Goal: Information Seeking & Learning: Learn about a topic

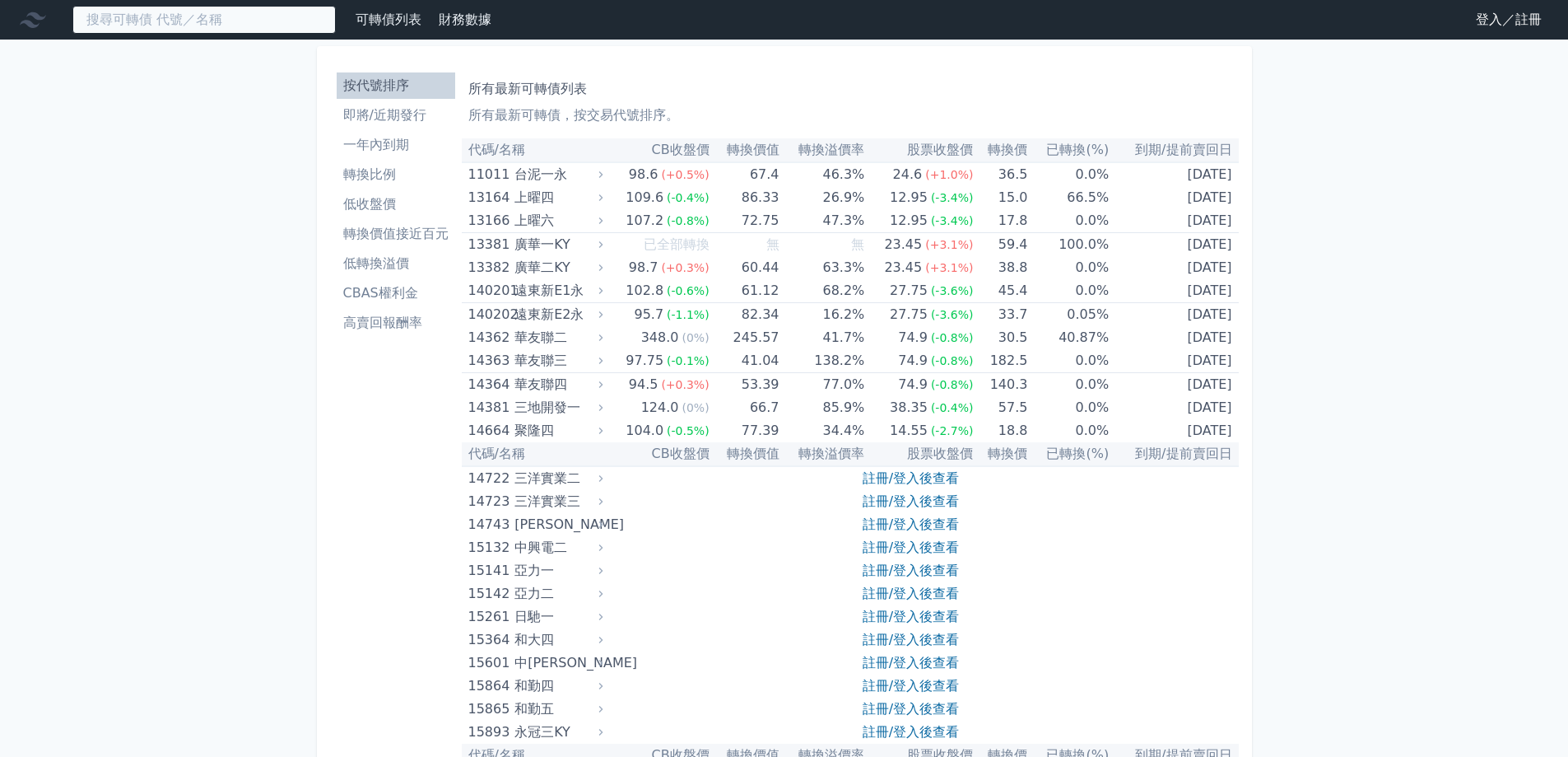
click at [195, 33] on input at bounding box center [204, 19] width 264 height 28
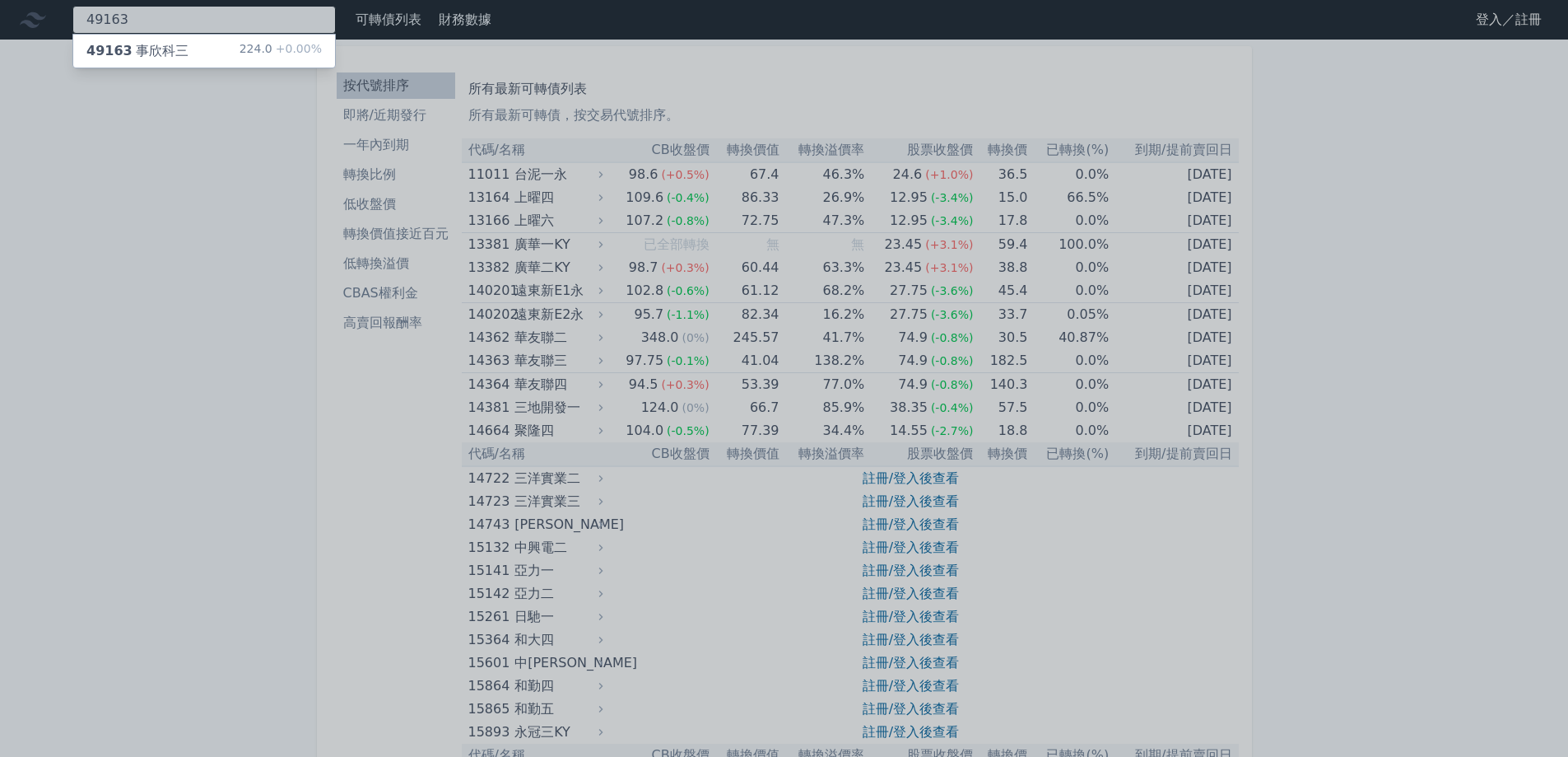
type input "49163"
click at [195, 48] on div "49163 事欣科三 224.0 +0.00%" at bounding box center [204, 51] width 262 height 33
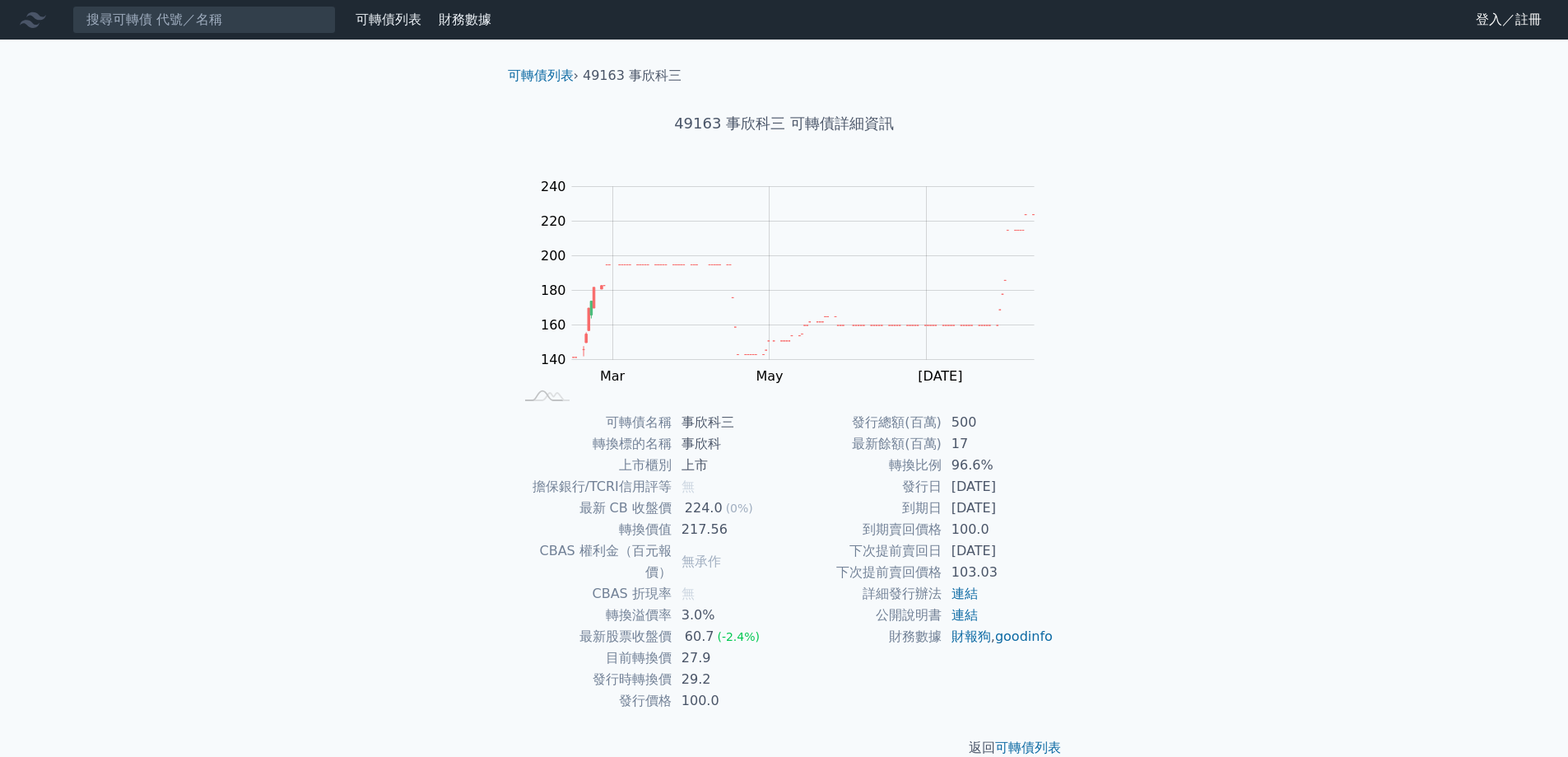
click at [1027, 459] on td "96.6%" at bounding box center [998, 466] width 113 height 22
click at [1027, 458] on td "96.6%" at bounding box center [998, 466] width 113 height 22
click at [1160, 353] on div "可轉債列表 財務數據 可轉債列表 財務數據 登入／註冊 登入／註冊 可轉債列表 › 49163 事欣科三 49163 事欣科三 可轉債詳細資訊 Zoom Ou…" at bounding box center [784, 392] width 1568 height 784
click at [1157, 339] on div "可轉債列表 財務數據 可轉債列表 財務數據 登入／註冊 登入／註冊 可轉債列表 › 49163 事欣科三 49163 事欣科三 可轉債詳細資訊 Zoom Ou…" at bounding box center [784, 392] width 1568 height 784
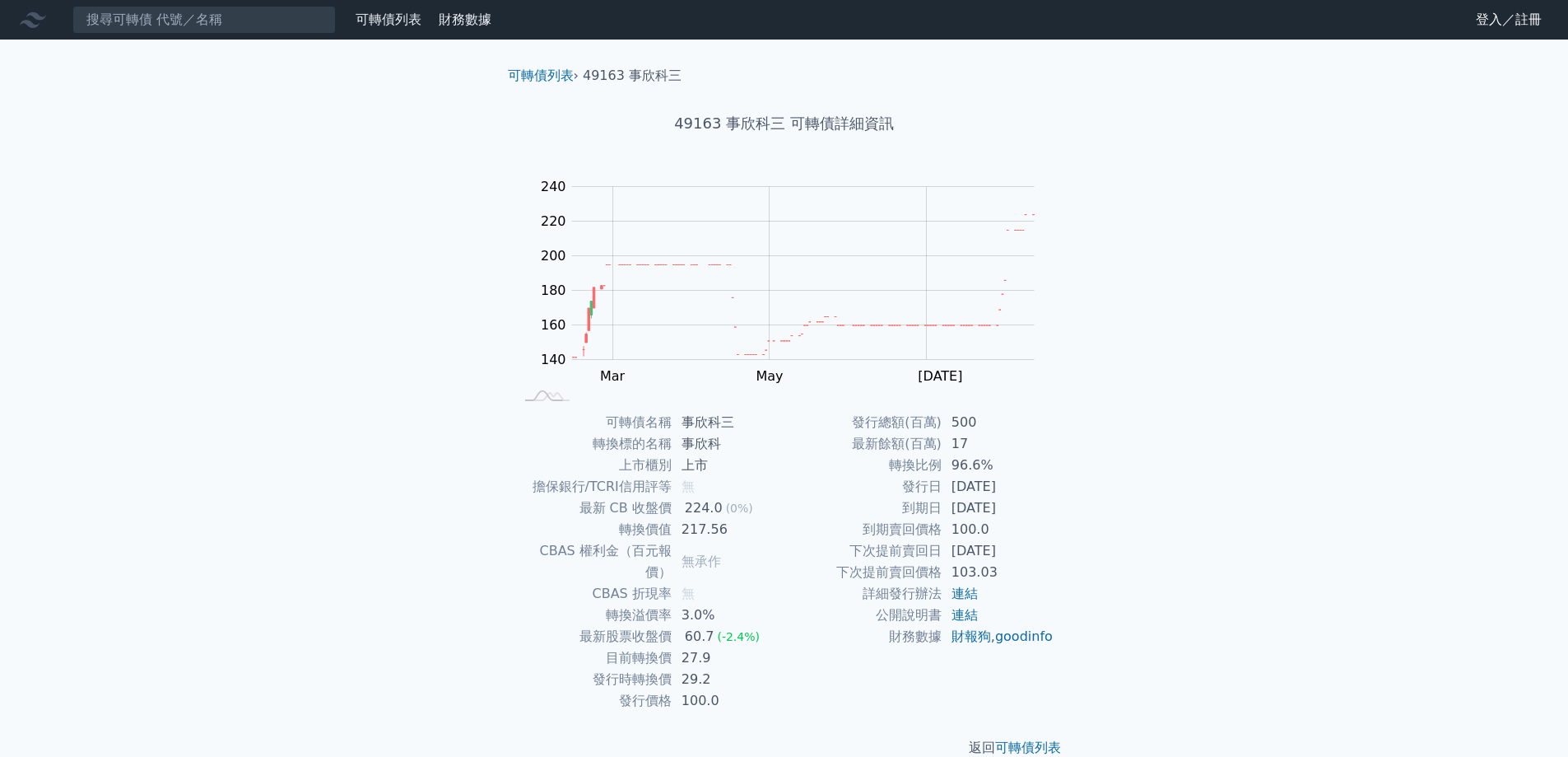
click at [1157, 339] on div "可轉債列表 財務數據 可轉債列表 財務數據 登入／註冊 登入／註冊 可轉債列表 › 49163 事欣科三 49163 事欣科三 可轉債詳細資訊 Zoom Ou…" at bounding box center [784, 392] width 1568 height 784
click at [254, 28] on input at bounding box center [204, 19] width 264 height 28
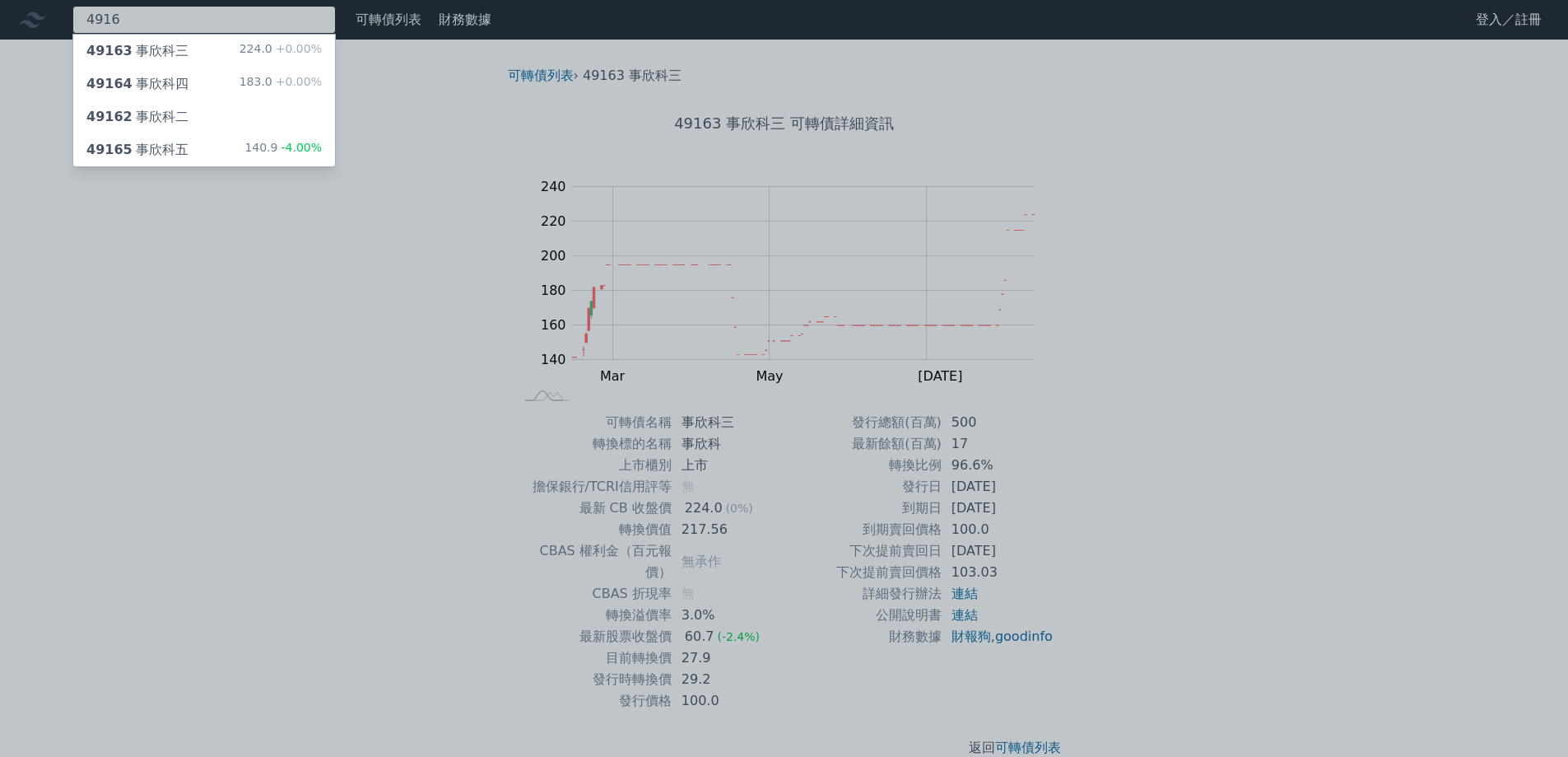
type input "4916"
click at [227, 81] on div "49164 事欣科四 183.0 +0.00%" at bounding box center [204, 83] width 262 height 33
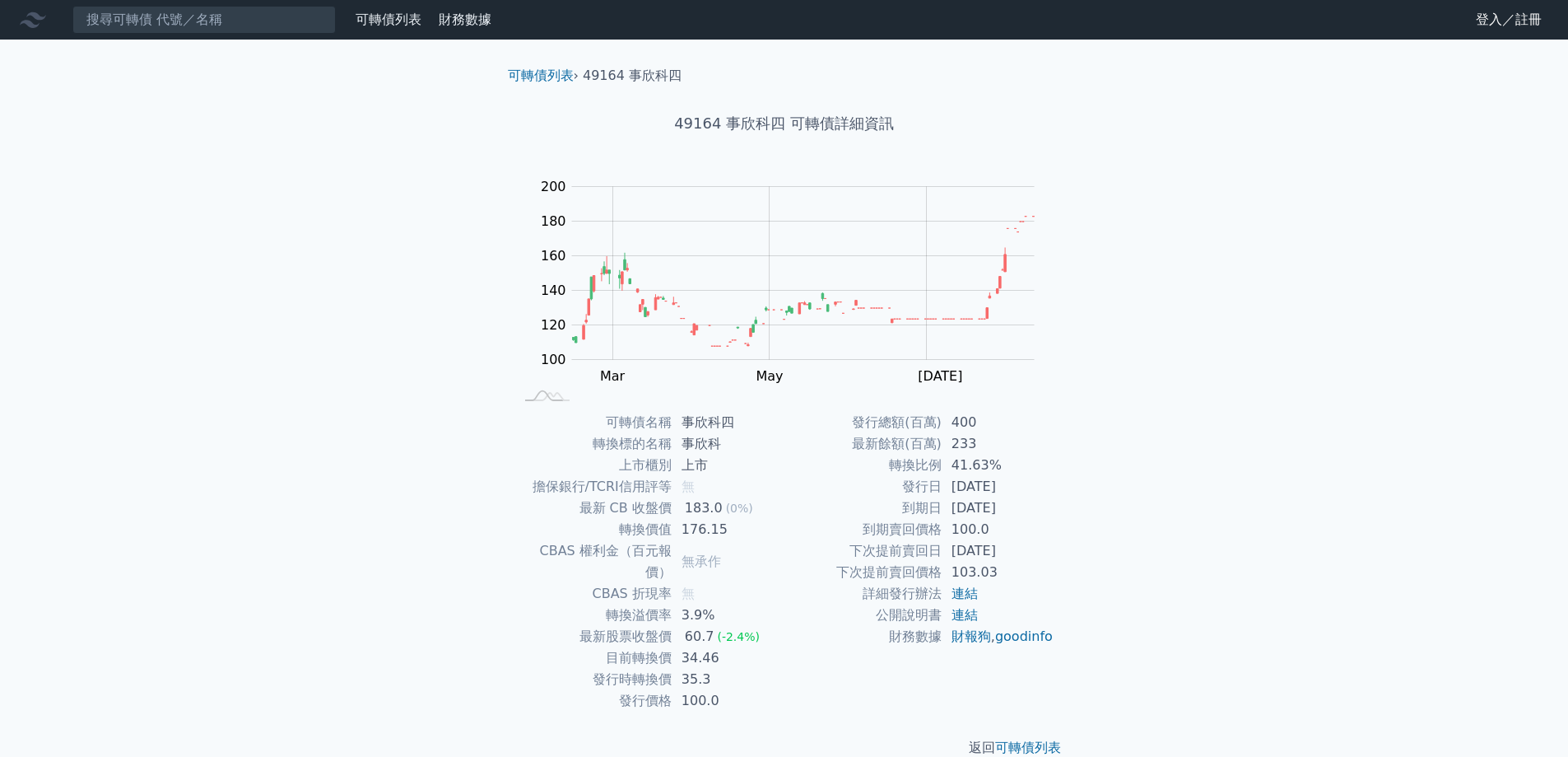
click at [1058, 492] on div "可轉債名稱 事欣科四 轉換標的名稱 事欣科 上市櫃別 上市 擔保銀行/TCRI信用評等 無 最新 CB 收盤價 183.0 (0%) 轉換價值 176.15 …" at bounding box center [784, 561] width 579 height 300
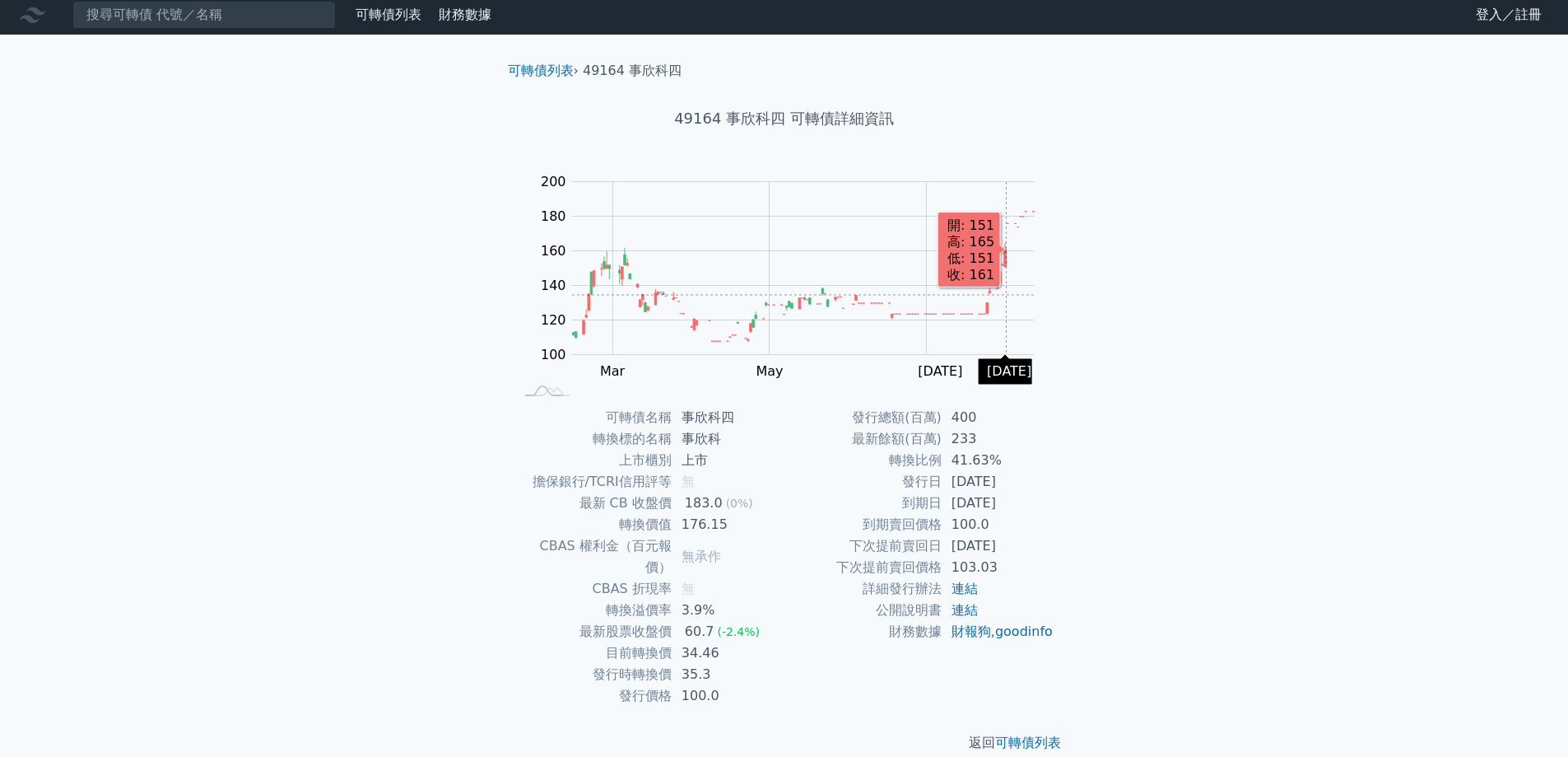
scroll to position [5, 0]
click at [1148, 348] on div "可轉債列表 財務數據 可轉債列表 財務數據 登入／註冊 登入／註冊 可轉債列表 › 49164 事欣科四 49164 事欣科四 可轉債詳細資訊 Zoom Ou…" at bounding box center [784, 387] width 1568 height 784
click at [1140, 346] on div "可轉債列表 財務數據 可轉債列表 財務數據 登入／註冊 登入／註冊 可轉債列表 › 49164 事欣科四 49164 事欣科四 可轉債詳細資訊 Zoom Ou…" at bounding box center [784, 387] width 1568 height 784
click at [1147, 360] on div "可轉債列表 財務數據 可轉債列表 財務數據 登入／註冊 登入／註冊 可轉債列表 › 49164 事欣科四 49164 事欣科四 可轉債詳細資訊 Zoom Ou…" at bounding box center [784, 387] width 1568 height 784
click at [1135, 358] on div "可轉債列表 財務數據 可轉債列表 財務數據 登入／註冊 登入／註冊 可轉債列表 › 49164 事欣科四 49164 事欣科四 可轉債詳細資訊 Zoom Ou…" at bounding box center [784, 387] width 1568 height 784
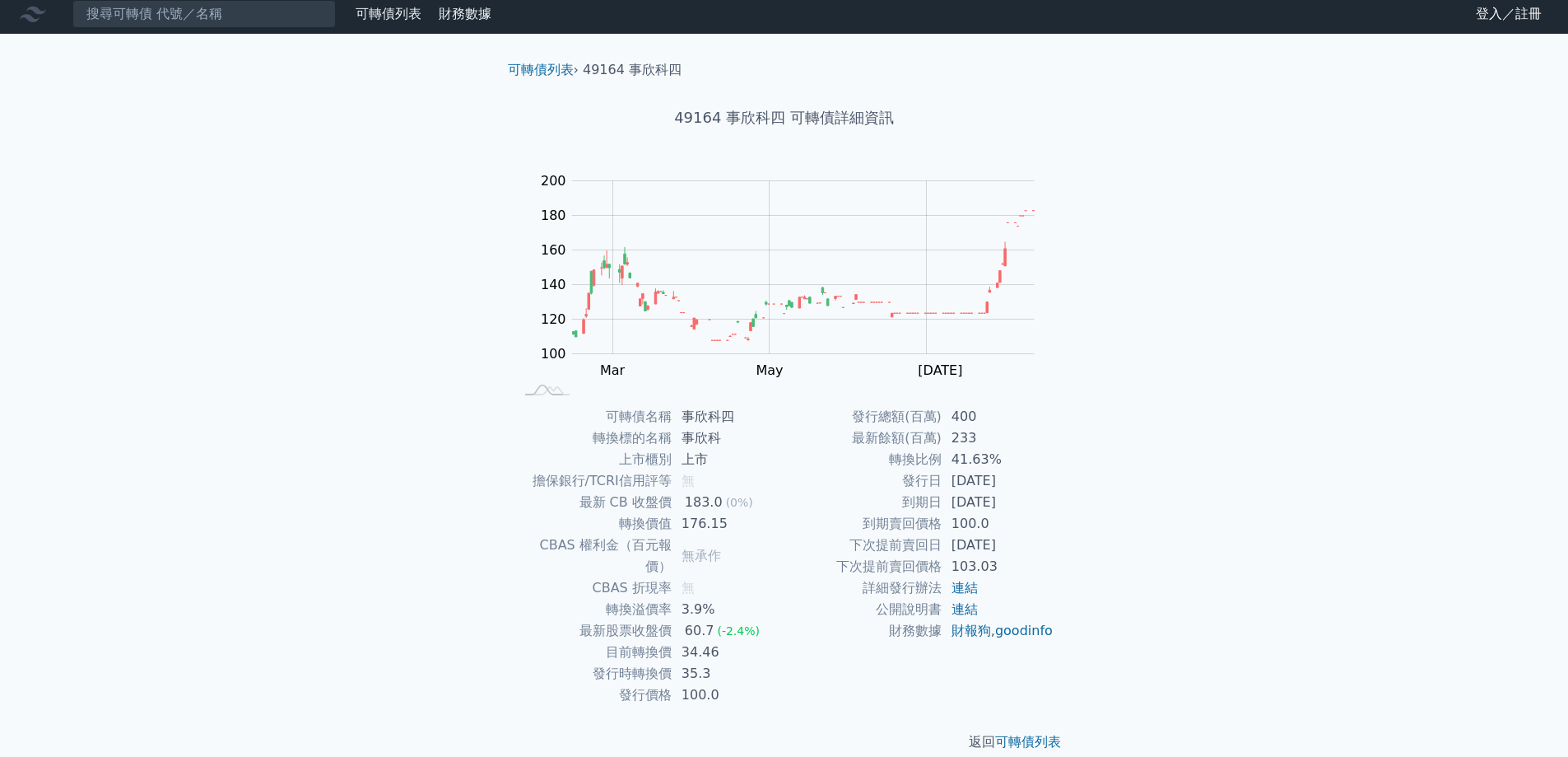
click at [1131, 357] on div "可轉債列表 財務數據 可轉債列表 財務數據 登入／註冊 登入／註冊 可轉債列表 › 49164 事欣科四 49164 事欣科四 可轉債詳細資訊 Zoom Ou…" at bounding box center [784, 387] width 1568 height 784
click at [1131, 357] on div "可轉債列表 財務數據 可轉債列表 財務數據 登入／註冊 登入／註冊 可轉債列表 › 49164 事欣科四 49164 事欣科四 可轉債詳細資訊 Zoom Ou…" at bounding box center [784, 387] width 1568 height 784
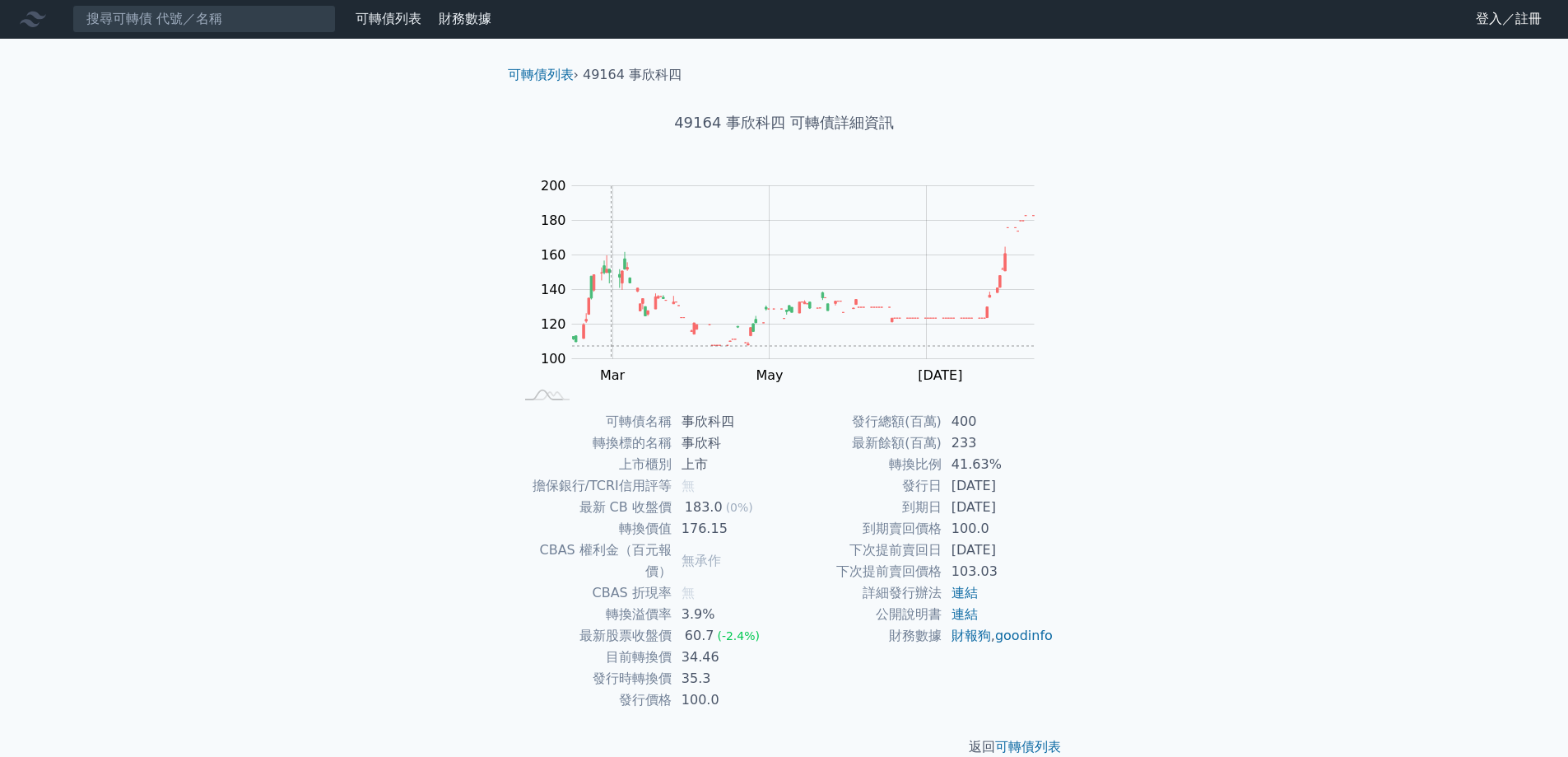
scroll to position [0, 0]
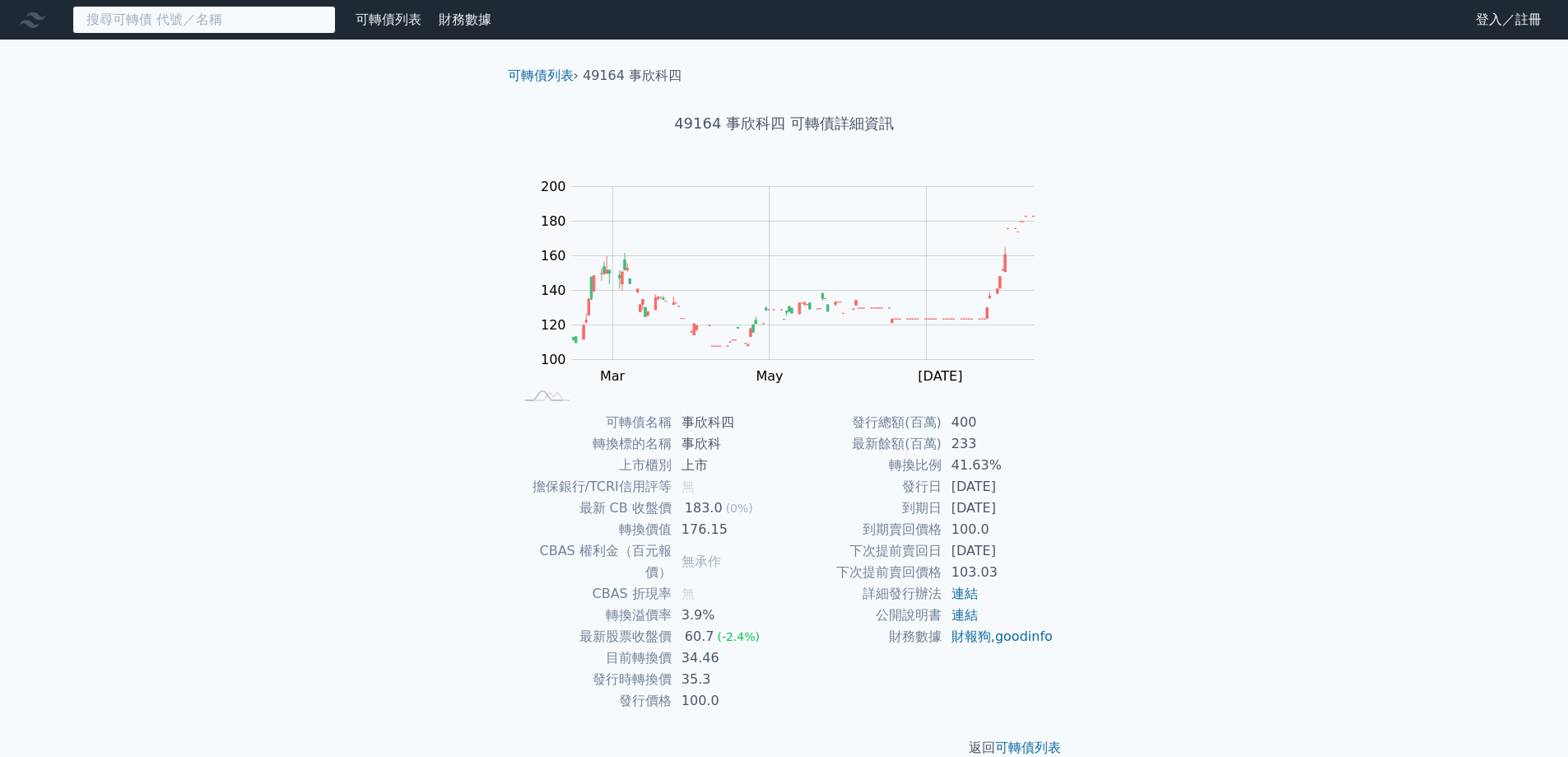
click at [262, 29] on input at bounding box center [204, 19] width 264 height 28
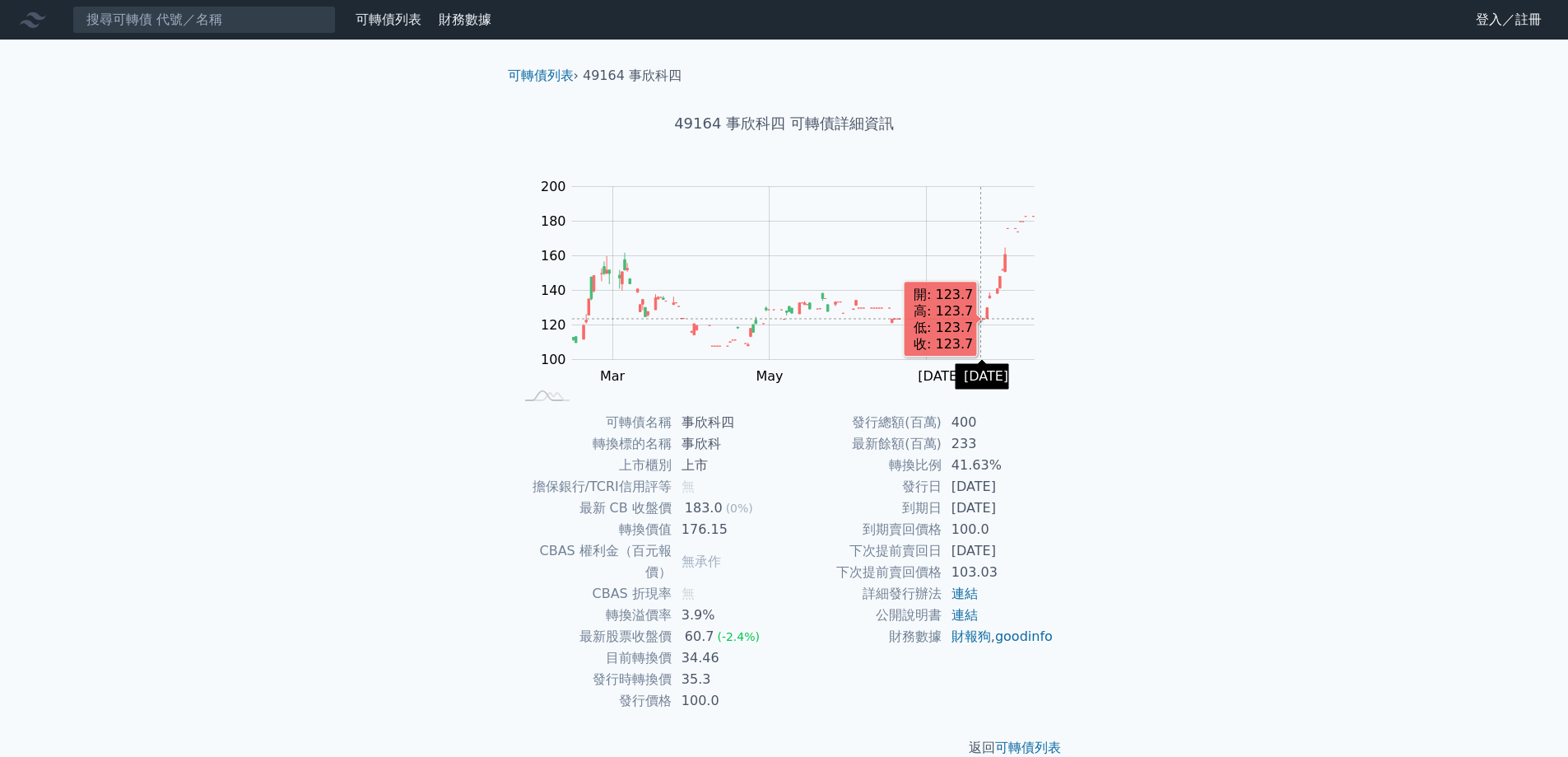
click at [981, 318] on icon "Series" at bounding box center [982, 318] width 2 height 0
click at [991, 344] on rect "Chart" at bounding box center [803, 273] width 463 height 173
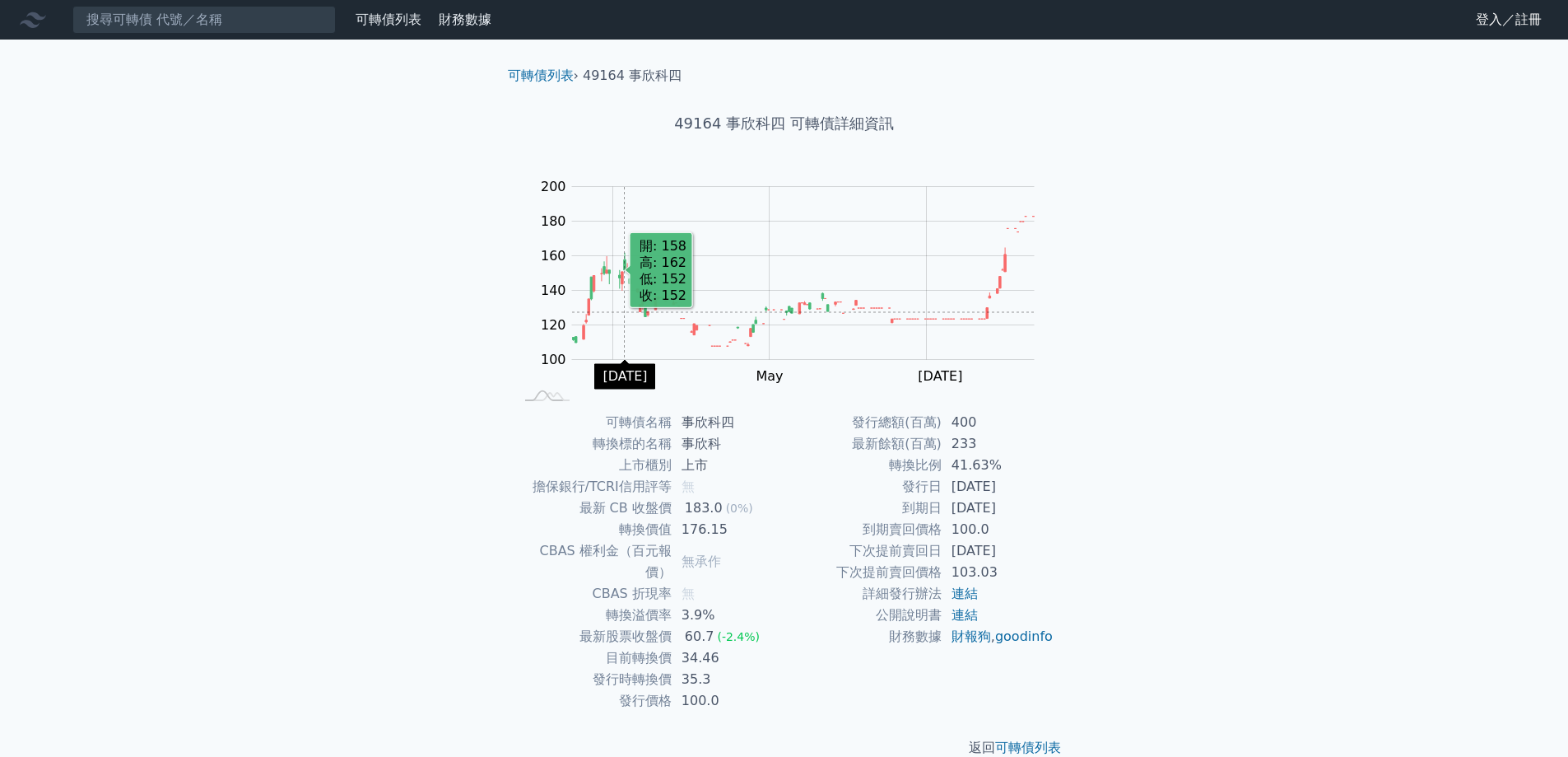
click at [625, 312] on rect "Chart" at bounding box center [803, 273] width 463 height 173
click at [1197, 414] on div "可轉債列表 財務數據 可轉債列表 財務數據 登入／註冊 登入／註冊 可轉債列表 › 49164 事欣科四 49164 事欣科四 可轉債詳細資訊 Zoom Ou…" at bounding box center [784, 392] width 1568 height 784
click at [1166, 432] on div "可轉債列表 財務數據 可轉債列表 財務數據 登入／註冊 登入／註冊 可轉債列表 › 49164 事欣科四 49164 事欣科四 可轉債詳細資訊 Zoom Ou…" at bounding box center [784, 392] width 1568 height 784
click at [1164, 343] on div "可轉債列表 財務數據 可轉債列表 財務數據 登入／註冊 登入／註冊 可轉債列表 › 49164 事欣科四 49164 事欣科四 可轉債詳細資訊 Zoom Ou…" at bounding box center [784, 392] width 1568 height 784
drag, startPoint x: 1078, startPoint y: 485, endPoint x: 1210, endPoint y: 0, distance: 502.6
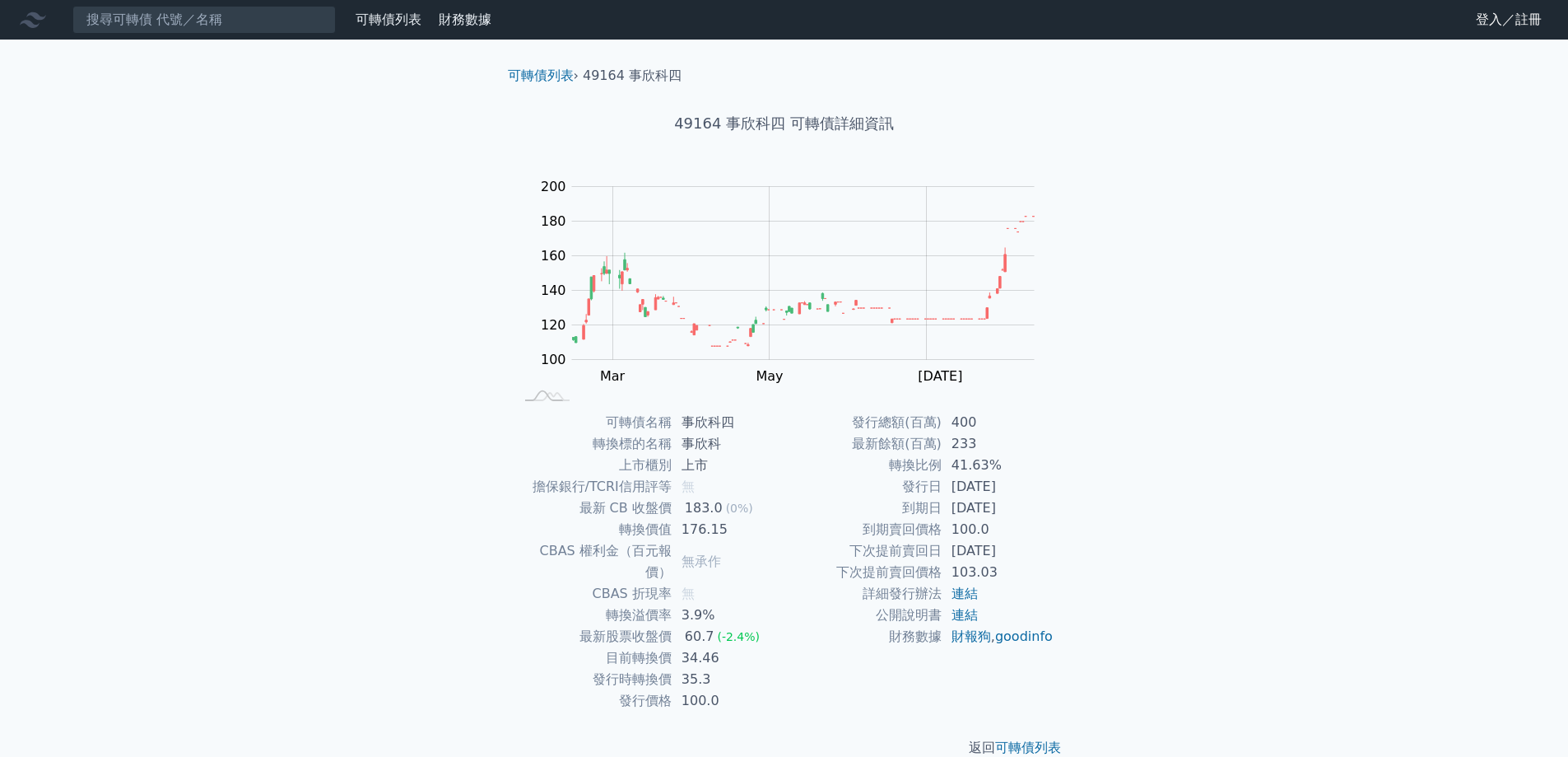
click at [1078, 484] on div "可轉債列表 › 49164 事欣科四 49164 事欣科四 可轉債詳細資訊 Zoom Out 100 60 80 100 120 140 160 180 20…" at bounding box center [784, 412] width 632 height 744
click at [165, 38] on nav "可轉債列表 財務數據 可轉債列表 財務數據 登入／註冊 登入／註冊" at bounding box center [784, 20] width 1568 height 39
click at [169, 27] on input at bounding box center [204, 19] width 264 height 28
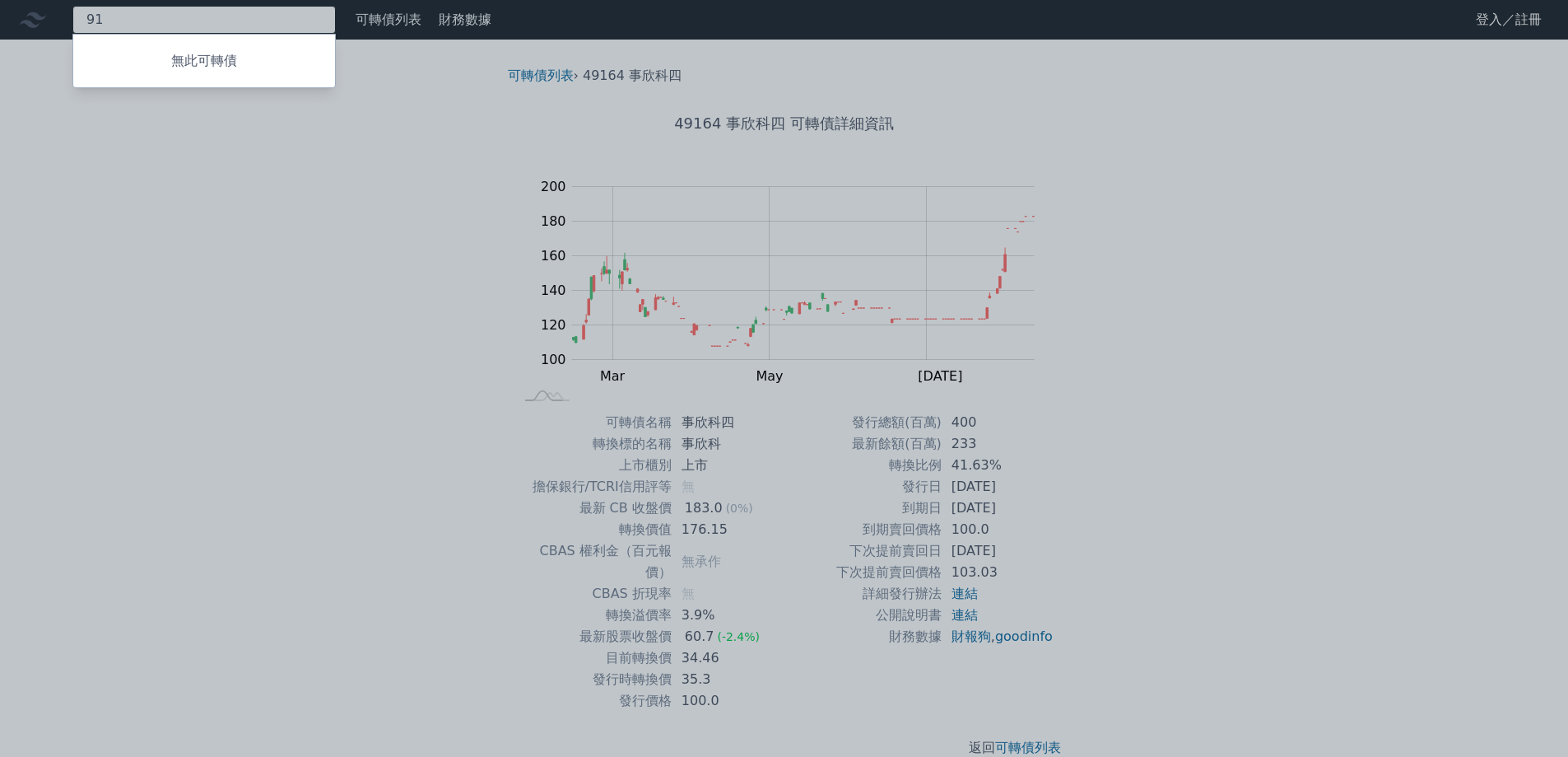
type input "9"
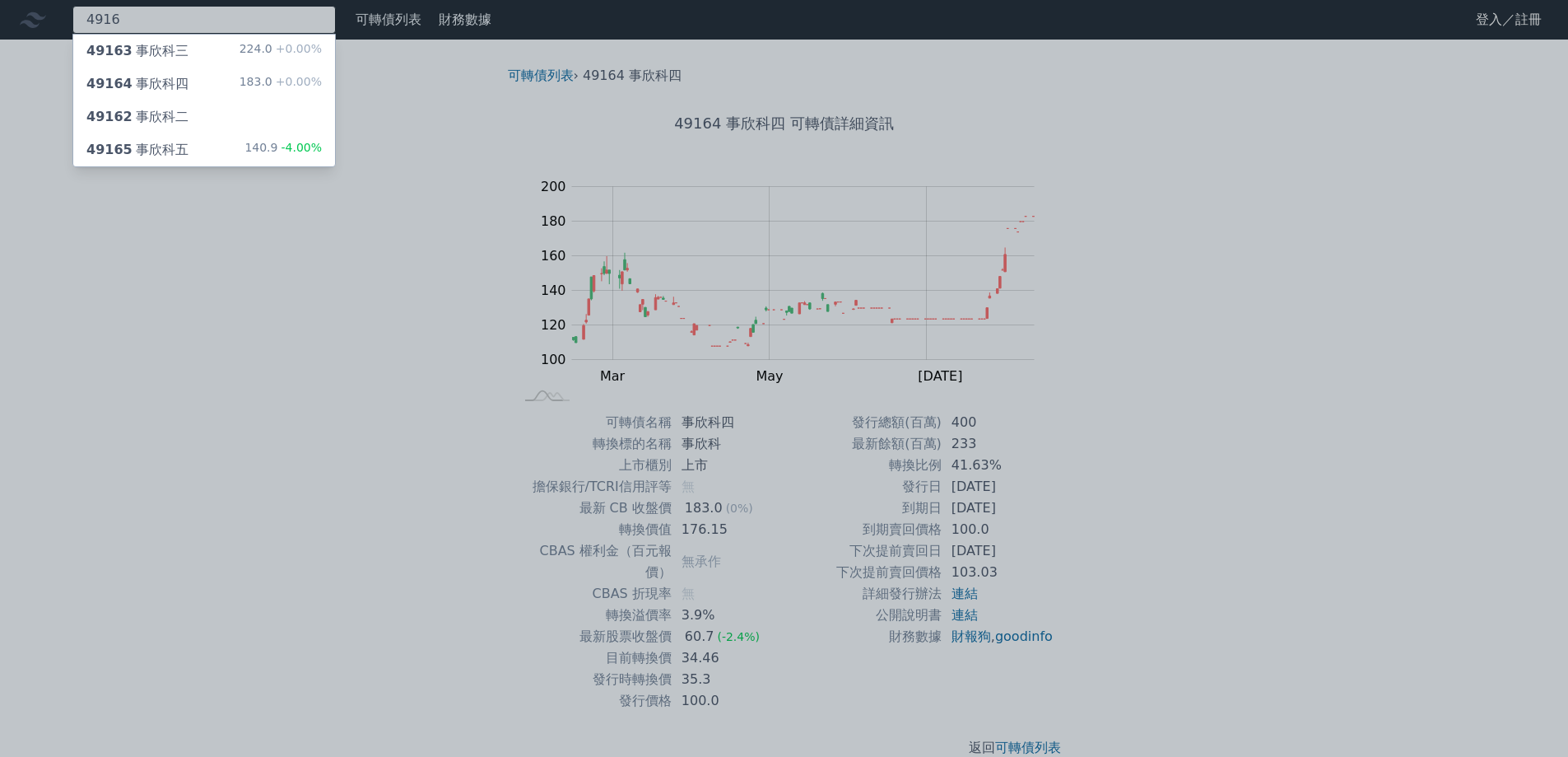
type input "4916"
click at [172, 137] on div "49165 事欣科五 140.9 -4.00%" at bounding box center [204, 150] width 262 height 33
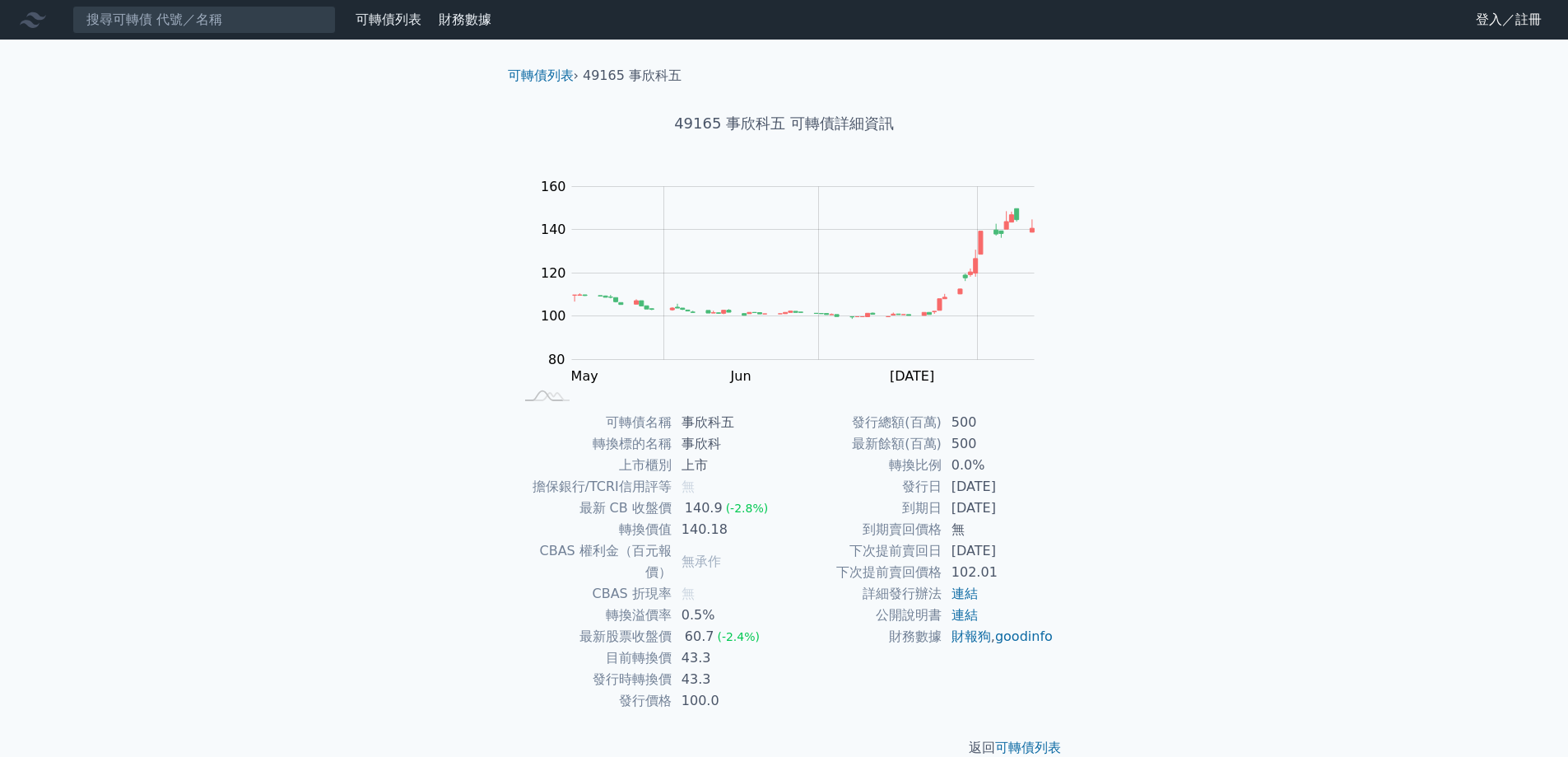
click at [401, 358] on div "可轉債列表 財務數據 可轉債列表 財務數據 登入／註冊 登入／註冊 可轉債列表 › 49165 事欣科五 49165 事欣科五 可轉債詳細資訊 Zoom Ou…" at bounding box center [784, 392] width 1568 height 784
click at [1170, 370] on div "可轉債列表 財務數據 可轉債列表 財務數據 登入／註冊 登入／註冊 可轉債列表 › 49165 事欣科五 49165 事欣科五 可轉債詳細資訊 Zoom Ou…" at bounding box center [784, 392] width 1568 height 784
click at [1033, 294] on rect "Chart" at bounding box center [803, 273] width 463 height 173
click at [1170, 467] on div "可轉債列表 財務數據 可轉債列表 財務數據 登入／註冊 登入／註冊 可轉債列表 › 49165 事欣科五 49165 事欣科五 可轉債詳細資訊 Zoom Ou…" at bounding box center [784, 392] width 1568 height 784
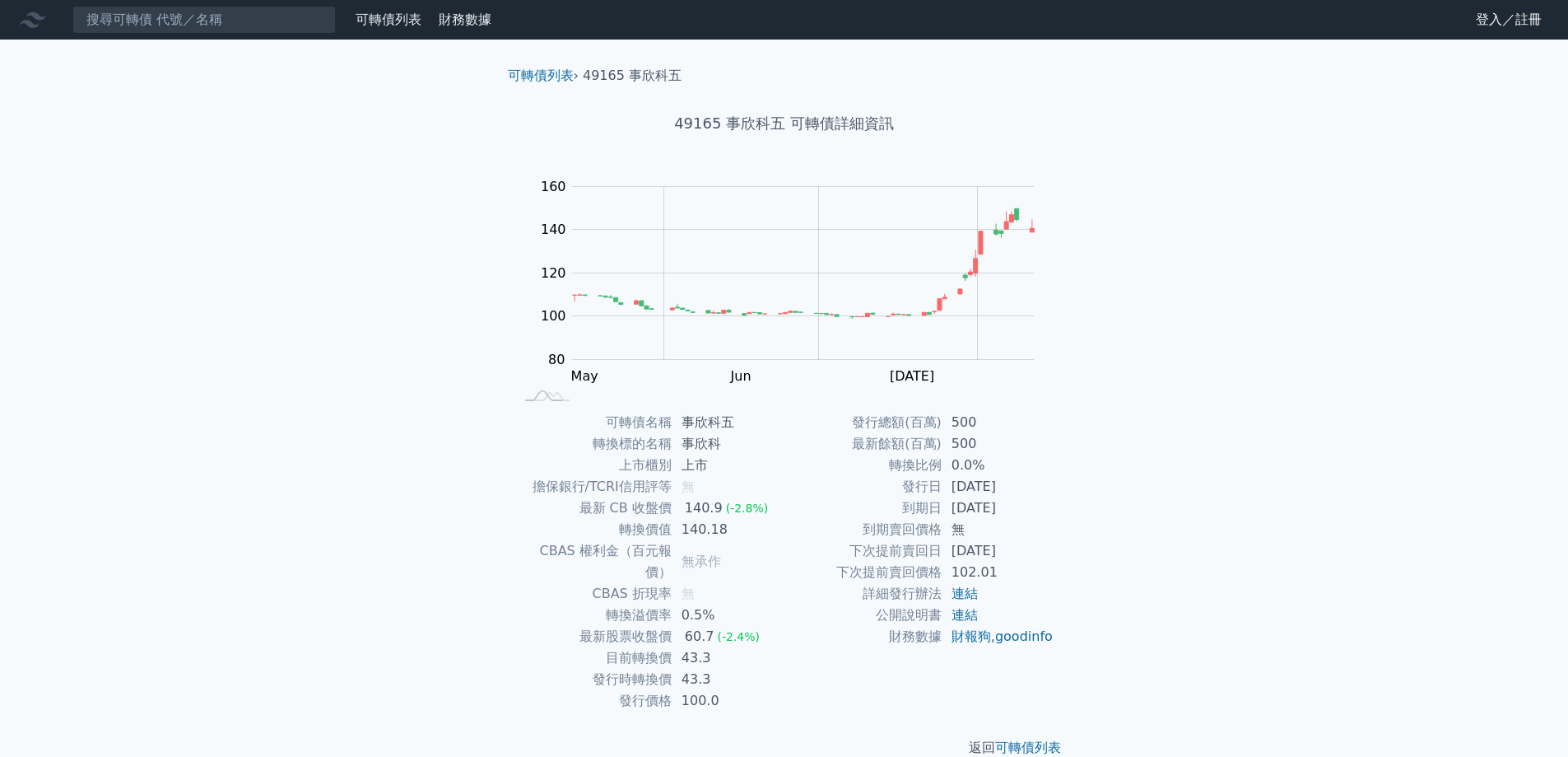
click at [1125, 501] on div "可轉債列表 財務數據 可轉債列表 財務數據 登入／註冊 登入／註冊 可轉債列表 › 49165 事欣科五 49165 事欣科五 可轉債詳細資訊 Zoom Ou…" at bounding box center [784, 392] width 1568 height 784
click at [1122, 496] on div "可轉債列表 財務數據 可轉債列表 財務數據 登入／註冊 登入／註冊 可轉債列表 › 49165 事欣科五 49165 事欣科五 可轉債詳細資訊 Zoom Ou…" at bounding box center [784, 392] width 1568 height 784
click at [1122, 488] on div "可轉債列表 財務數據 可轉債列表 財務數據 登入／註冊 登入／註冊 可轉債列表 › 49165 事欣科五 49165 事欣科五 可轉債詳細資訊 Zoom Ou…" at bounding box center [784, 392] width 1568 height 784
drag, startPoint x: 966, startPoint y: 509, endPoint x: 1048, endPoint y: 506, distance: 82.1
click at [1047, 506] on td "[DATE]" at bounding box center [998, 508] width 113 height 22
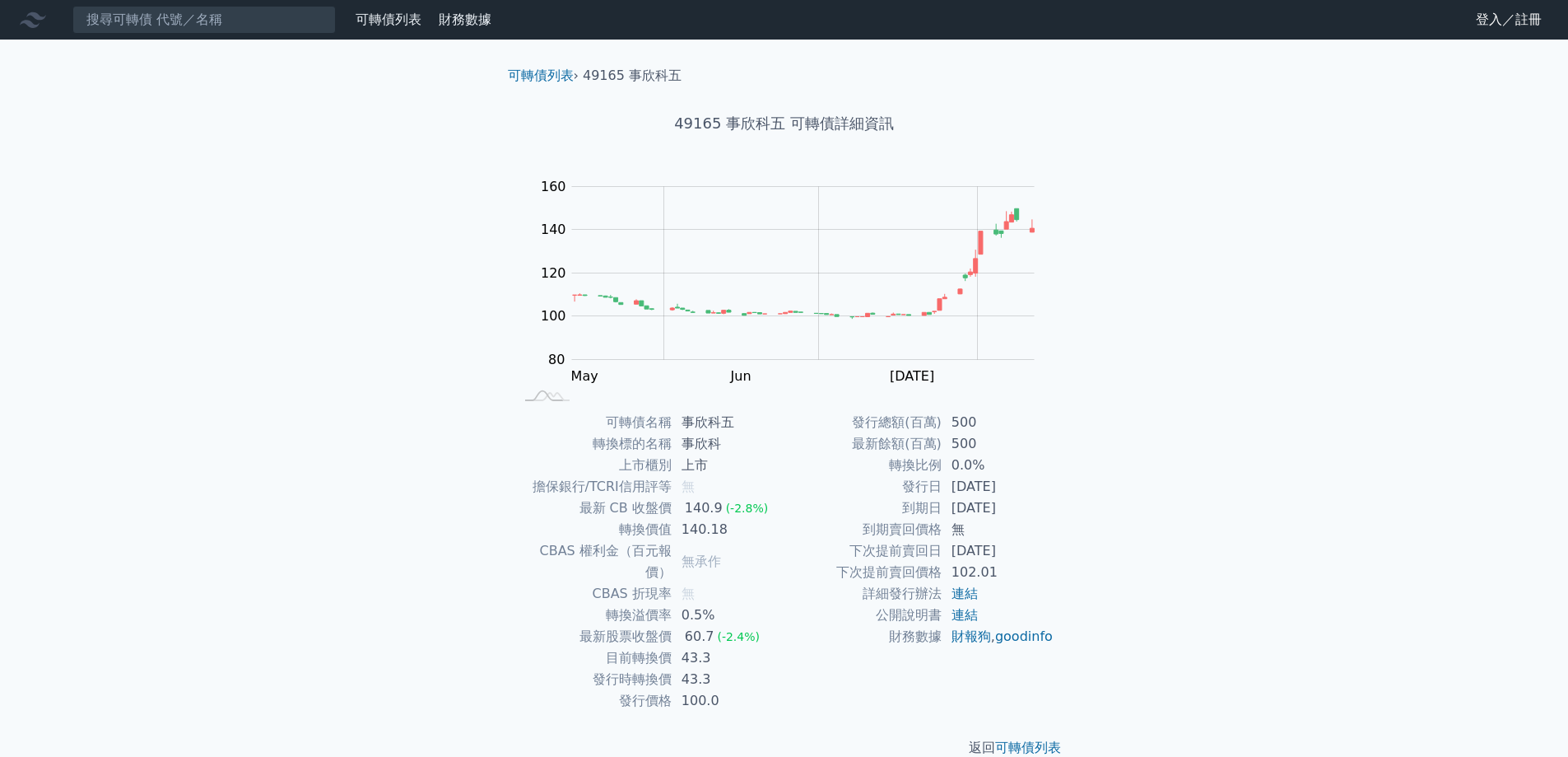
click at [1048, 506] on td "[DATE]" at bounding box center [998, 508] width 113 height 22
click at [1061, 504] on div "可轉債名稱 事欣科五 轉換標的名稱 事欣科 上市櫃別 上市 擔保銀行/TCRI信用評等 無 最新 CB 收盤價 140.9 (-2.8%) 轉換價值 140.…" at bounding box center [784, 561] width 579 height 300
click at [1049, 504] on td "[DATE]" at bounding box center [998, 508] width 113 height 22
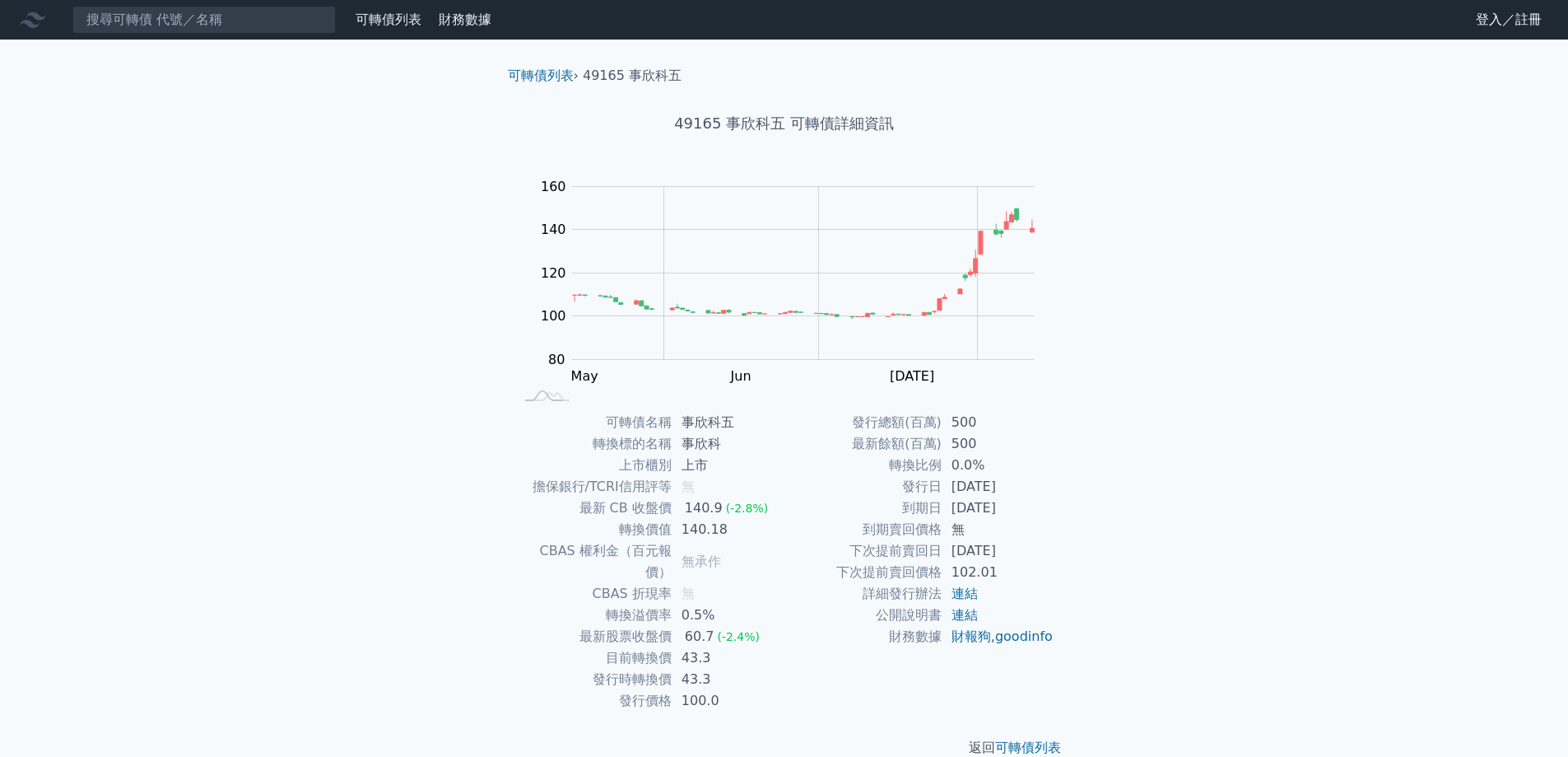
click at [1049, 504] on td "[DATE]" at bounding box center [998, 508] width 113 height 22
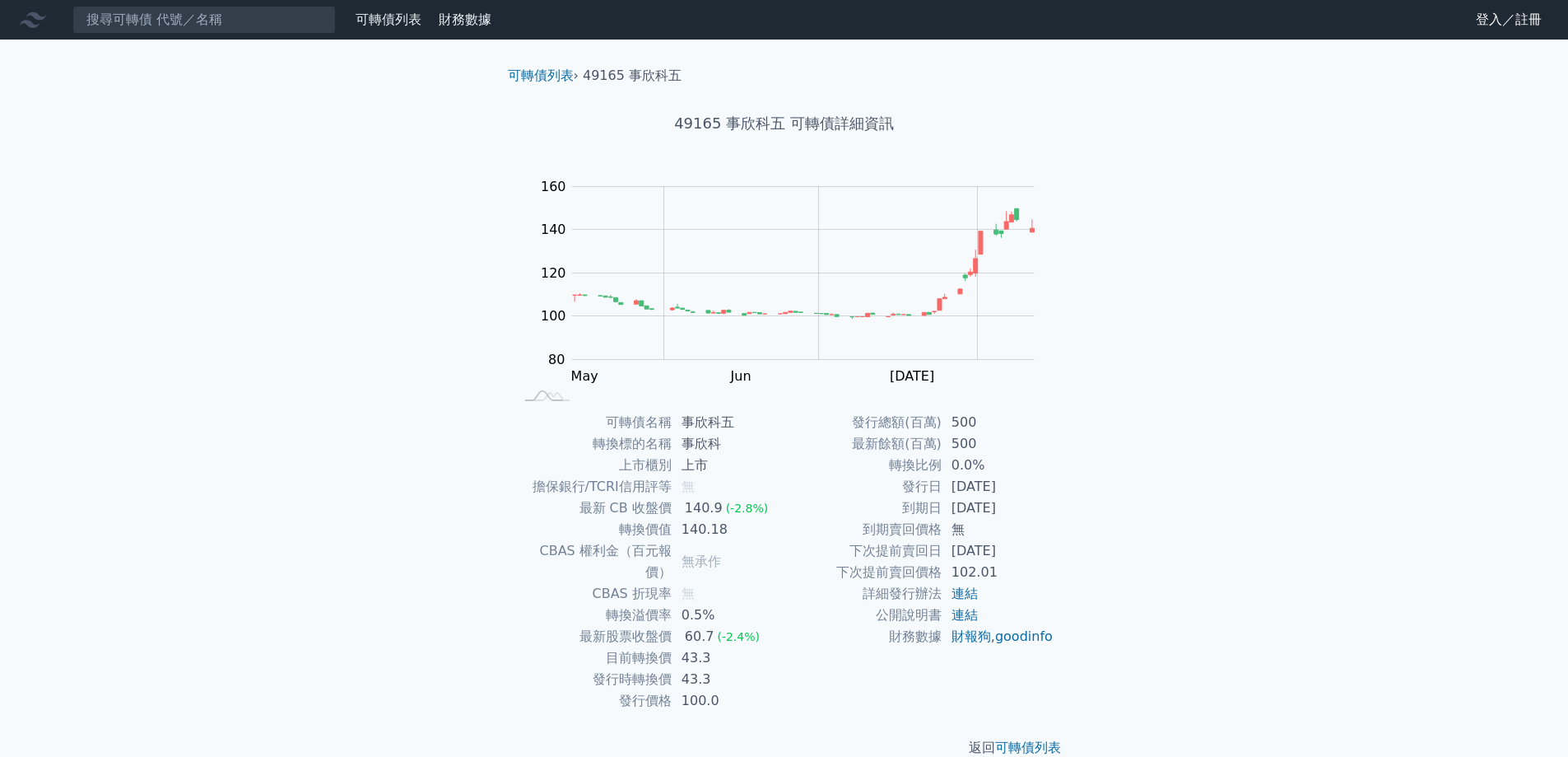
click at [1049, 504] on td "[DATE]" at bounding box center [998, 508] width 113 height 22
click at [1217, 302] on div "可轉債列表 財務數據 可轉債列表 財務數據 登入／註冊 登入／註冊 可轉債列表 › 49165 事欣科五 49165 事欣科五 可轉債詳細資訊 Zoom Ou…" at bounding box center [784, 392] width 1568 height 784
click at [1220, 341] on div "可轉債列表 財務數據 可轉債列表 財務數據 登入／註冊 登入／註冊 可轉債列表 › 49165 事欣科五 49165 事欣科五 可轉債詳細資訊 Zoom Ou…" at bounding box center [784, 392] width 1568 height 784
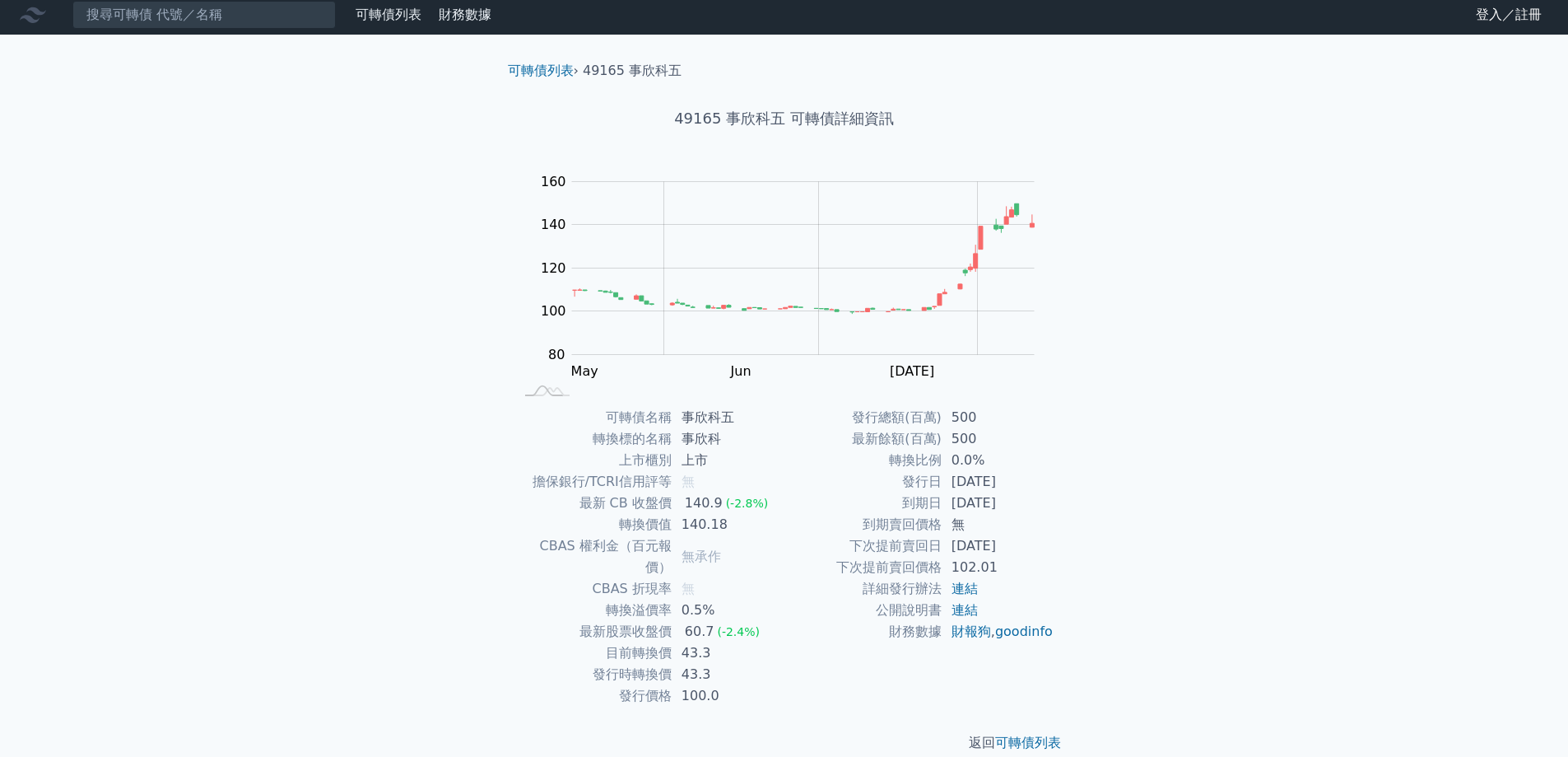
scroll to position [5, 0]
click at [1273, 332] on div "可轉債列表 財務數據 可轉債列表 財務數據 登入／註冊 登入／註冊 可轉債列表 › 49165 事欣科五 49165 事欣科五 可轉債詳細資訊 Zoom Ou…" at bounding box center [784, 387] width 1568 height 784
click at [1169, 335] on div "可轉債列表 財務數據 可轉債列表 財務數據 登入／註冊 登入／註冊 可轉債列表 › 49165 事欣科五 49165 事欣科五 可轉債詳細資訊 Zoom Ou…" at bounding box center [784, 387] width 1568 height 784
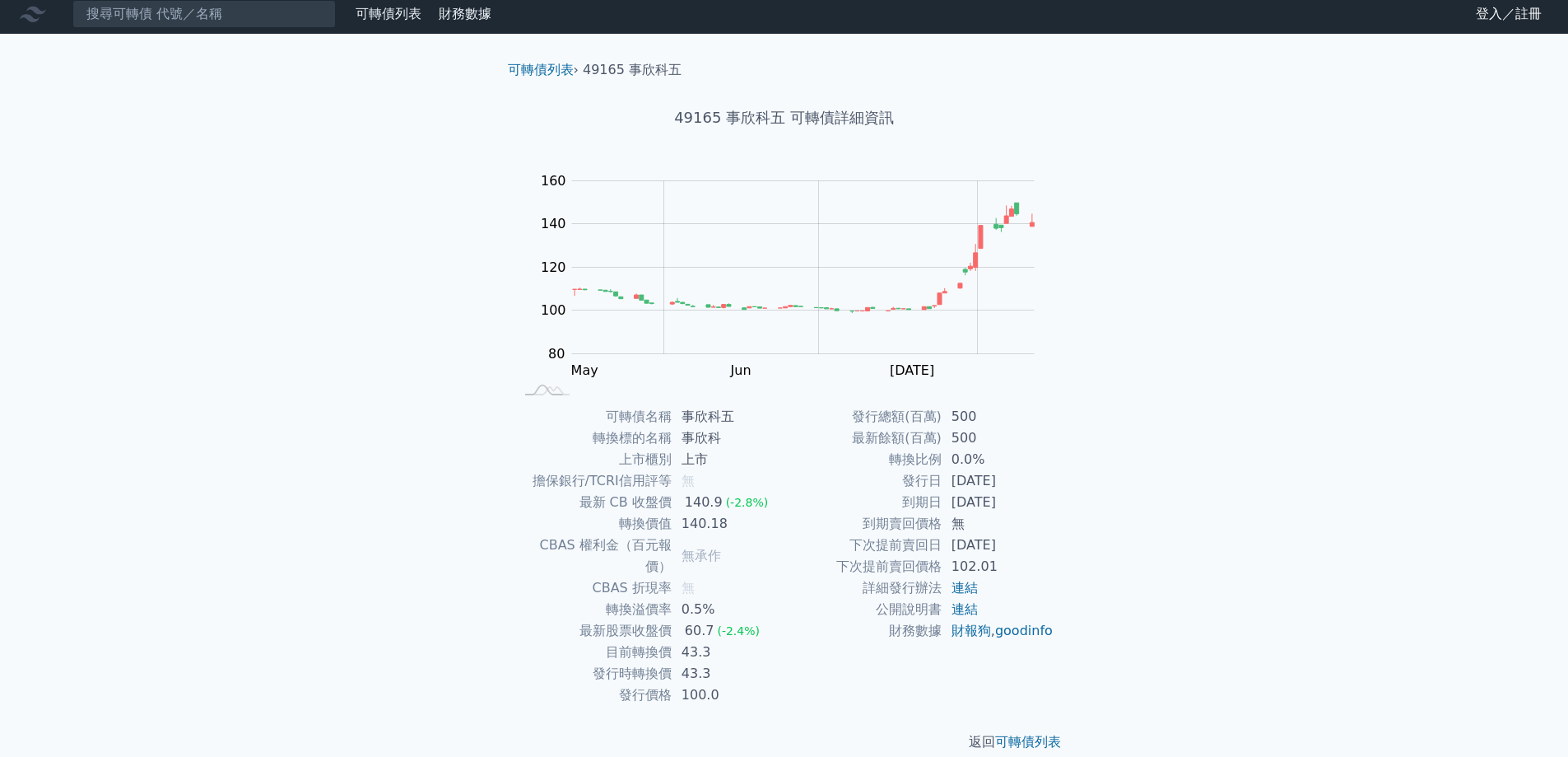
click at [1160, 325] on div "可轉債列表 財務數據 可轉債列表 財務數據 登入／註冊 登入／註冊 可轉債列表 › 49165 事欣科五 49165 事欣科五 可轉債詳細資訊 Zoom Ou…" at bounding box center [784, 387] width 1568 height 784
click at [1159, 315] on div "可轉債列表 財務數據 可轉債列表 財務數據 登入／註冊 登入／註冊 可轉債列表 › 49165 事欣科五 49165 事欣科五 可轉債詳細資訊 Zoom Ou…" at bounding box center [784, 387] width 1568 height 784
click at [1158, 315] on div "可轉債列表 財務數據 可轉債列表 財務數據 登入／註冊 登入／註冊 可轉債列表 › 49165 事欣科五 49165 事欣科五 可轉債詳細資訊 Zoom Ou…" at bounding box center [784, 387] width 1568 height 784
click at [1116, 316] on div "可轉債列表 財務數據 可轉債列表 財務數據 登入／註冊 登入／註冊 可轉債列表 › 49165 事欣科五 49165 事欣科五 可轉債詳細資訊 Zoom Ou…" at bounding box center [784, 387] width 1568 height 784
click at [1118, 303] on div "可轉債列表 財務數據 可轉債列表 財務數據 登入／註冊 登入／註冊 可轉債列表 › 49165 事欣科五 49165 事欣科五 可轉債詳細資訊 Zoom Ou…" at bounding box center [784, 387] width 1568 height 784
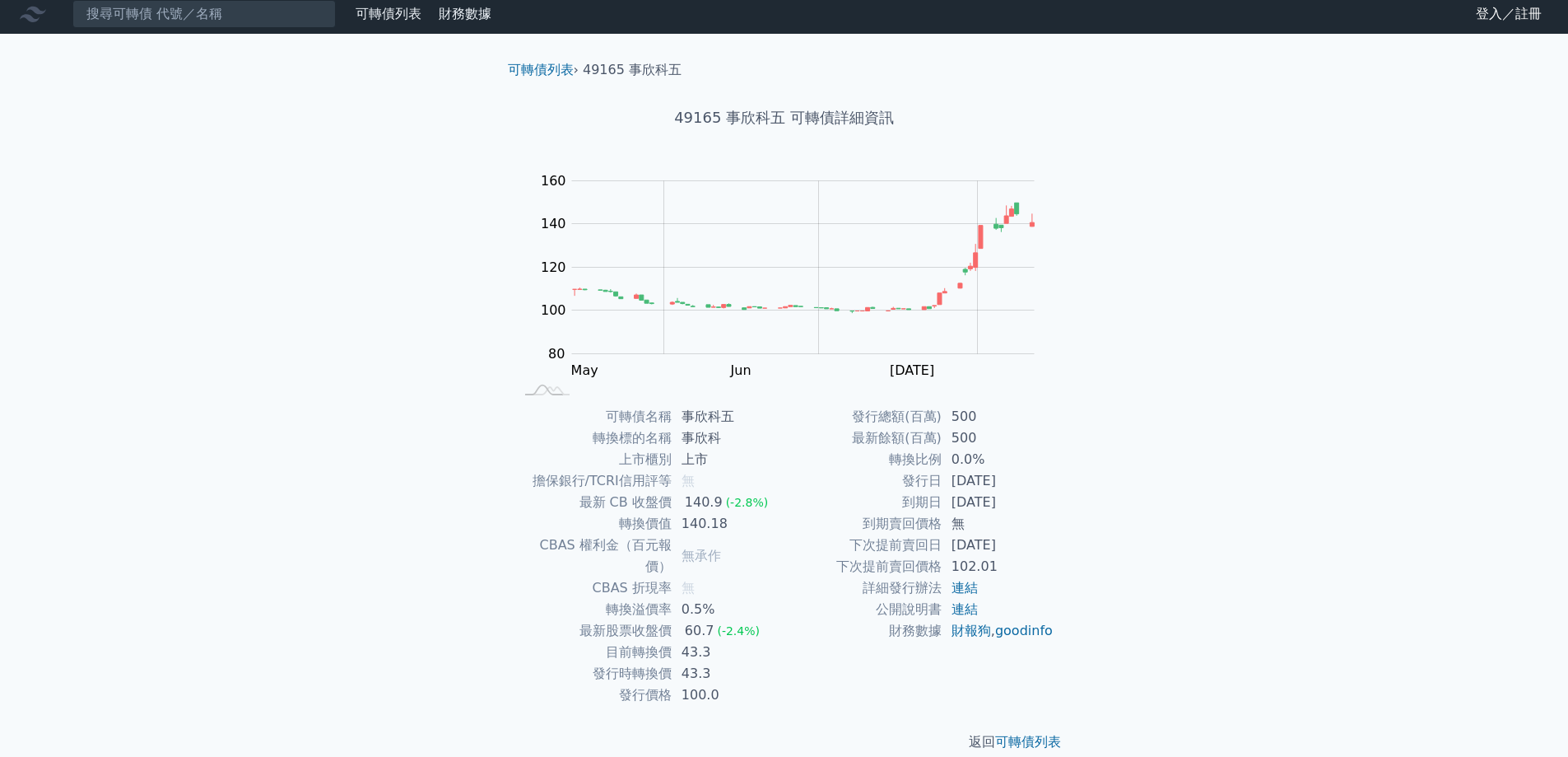
click at [1117, 303] on div "可轉債列表 財務數據 可轉債列表 財務數據 登入／註冊 登入／註冊 可轉債列表 › 49165 事欣科五 49165 事欣科五 可轉債詳細資訊 Zoom Ou…" at bounding box center [784, 387] width 1568 height 784
click at [1120, 293] on div "可轉債列表 財務數據 可轉債列表 財務數據 登入／註冊 登入／註冊 可轉債列表 › 49165 事欣科五 49165 事欣科五 可轉債詳細資訊 Zoom Ou…" at bounding box center [784, 387] width 1568 height 784
click at [1119, 294] on div "可轉債列表 財務數據 可轉債列表 財務數據 登入／註冊 登入／註冊 可轉債列表 › 49165 事欣科五 49165 事欣科五 可轉債詳細資訊 Zoom Ou…" at bounding box center [784, 387] width 1568 height 784
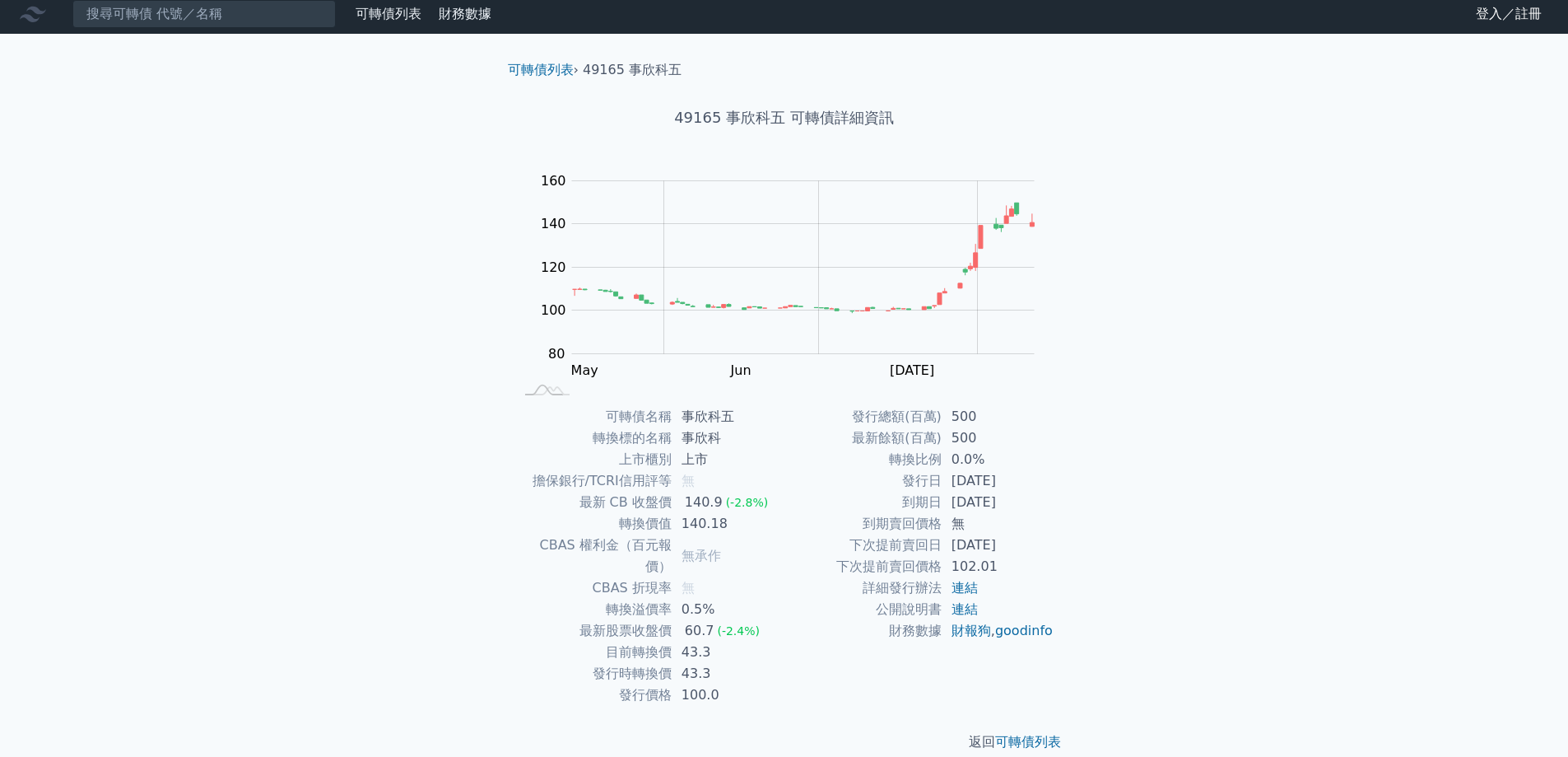
click at [1119, 294] on div "可轉債列表 財務數據 可轉債列表 財務數據 登入／註冊 登入／註冊 可轉債列表 › 49165 事欣科五 49165 事欣科五 可轉債詳細資訊 Zoom Ou…" at bounding box center [784, 387] width 1568 height 784
